Goal: Information Seeking & Learning: Learn about a topic

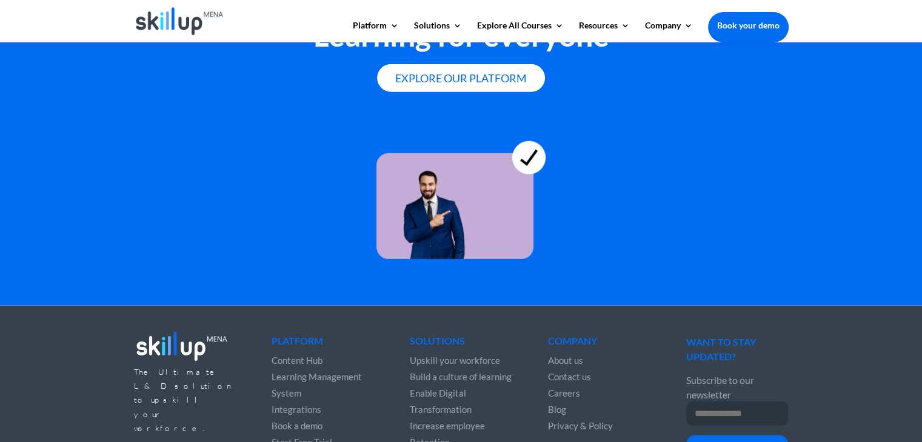
scroll to position [3389, 0]
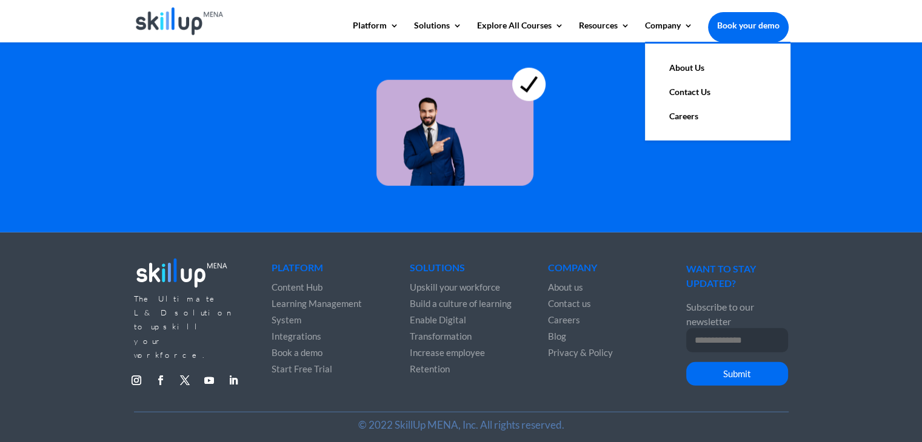
click at [675, 61] on link "About Us" at bounding box center [717, 68] width 121 height 24
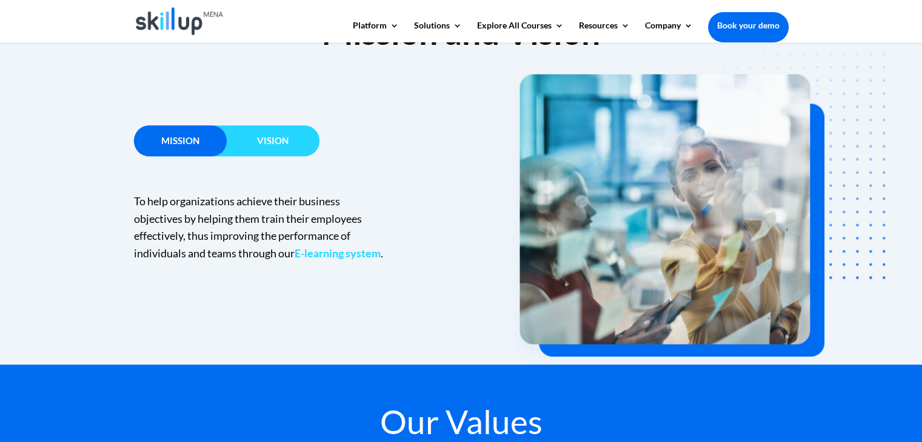
scroll to position [788, 0]
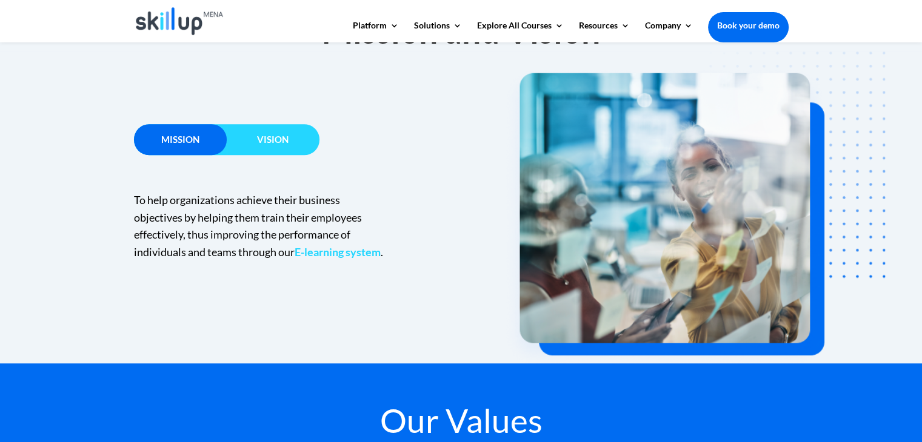
click at [305, 145] on h3 "Vision" at bounding box center [273, 142] width 93 height 15
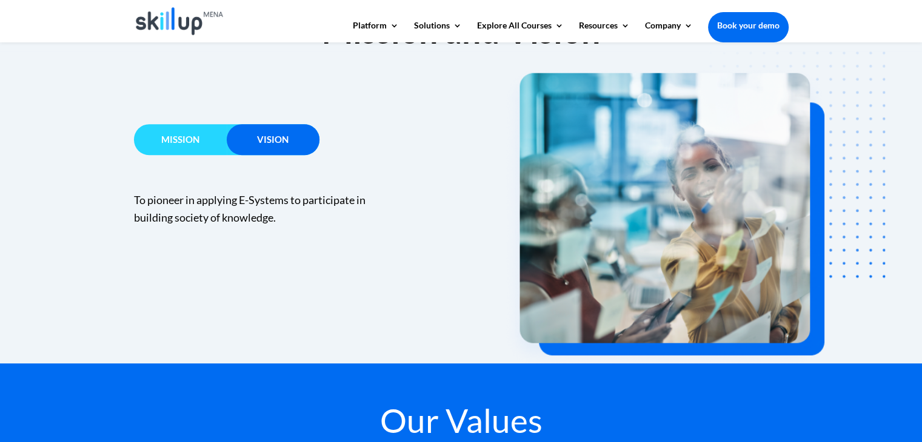
click at [193, 147] on h3 "Mission" at bounding box center [180, 142] width 93 height 15
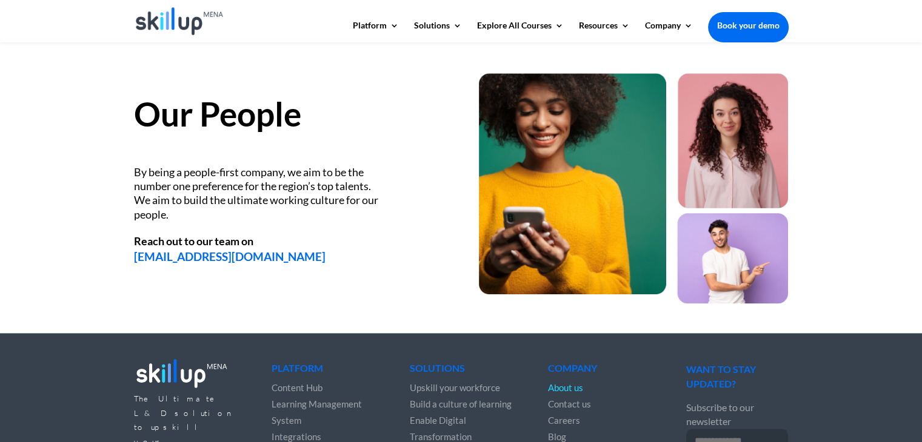
scroll to position [1684, 0]
